Goal: Transaction & Acquisition: Purchase product/service

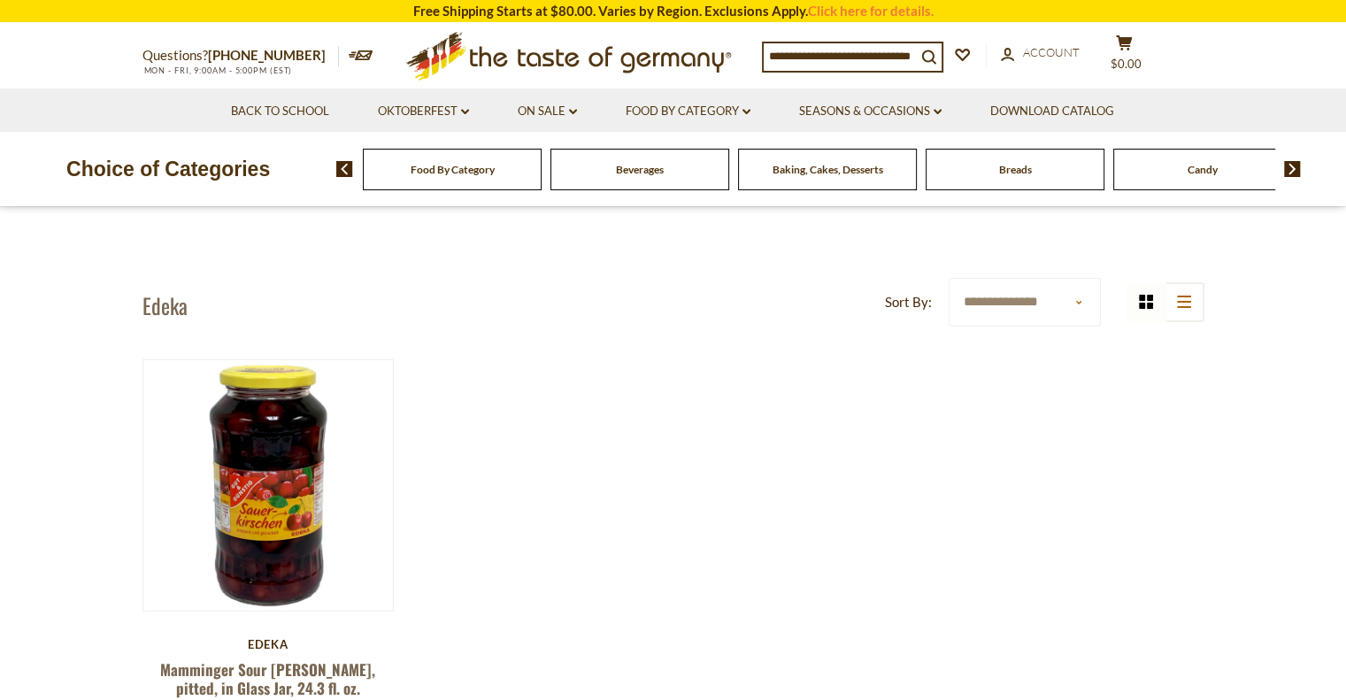
click at [818, 52] on input at bounding box center [840, 55] width 152 height 25
type input "*****"
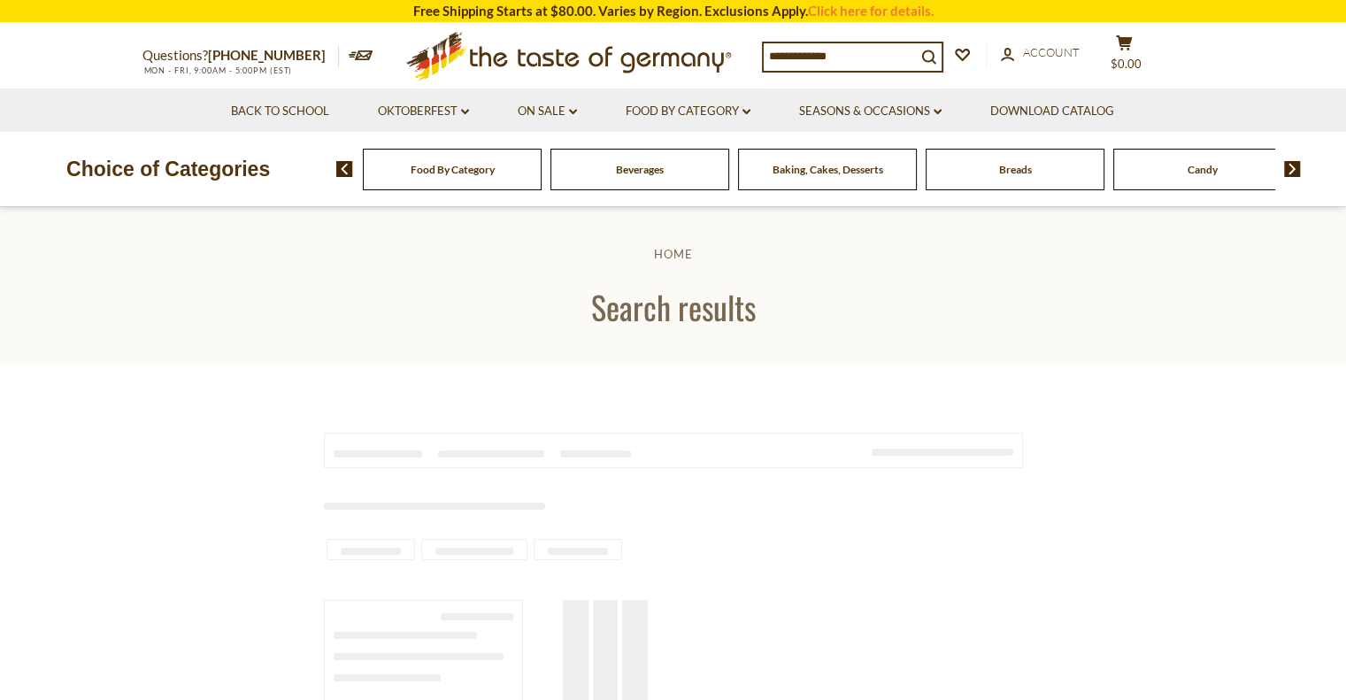
type input "*****"
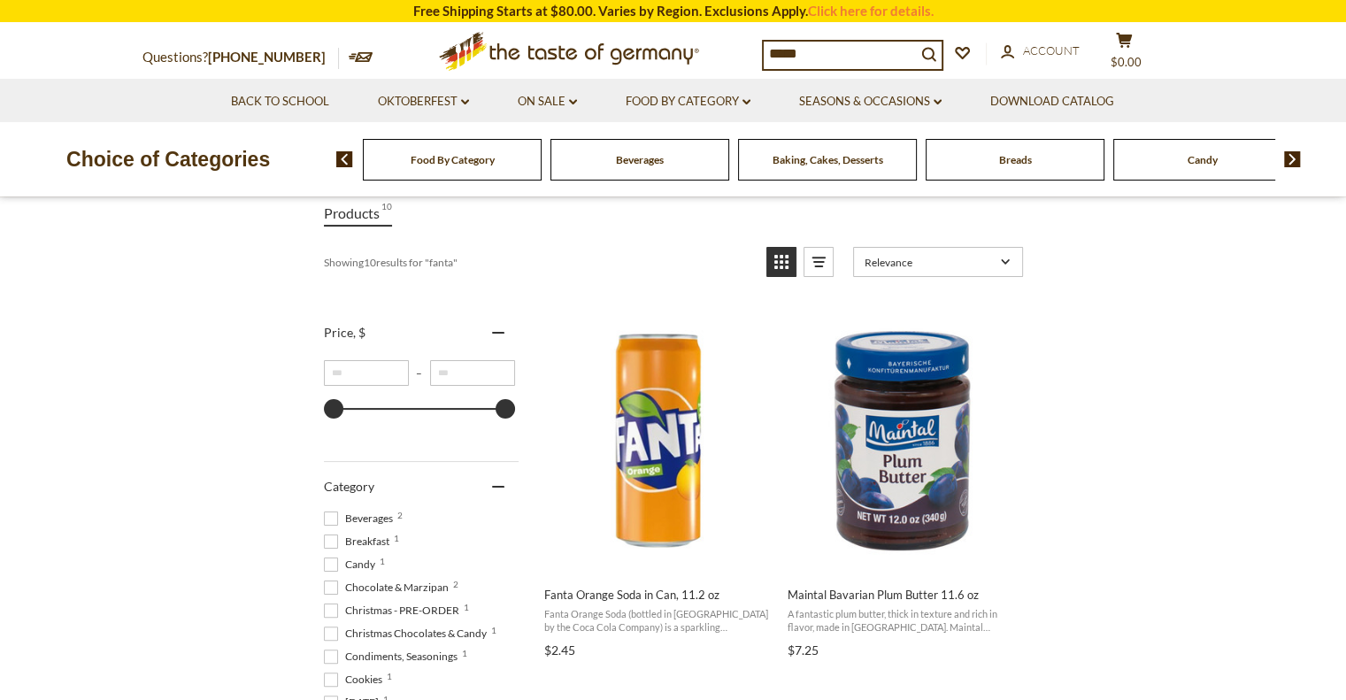
scroll to position [266, 0]
